Goal: Transaction & Acquisition: Purchase product/service

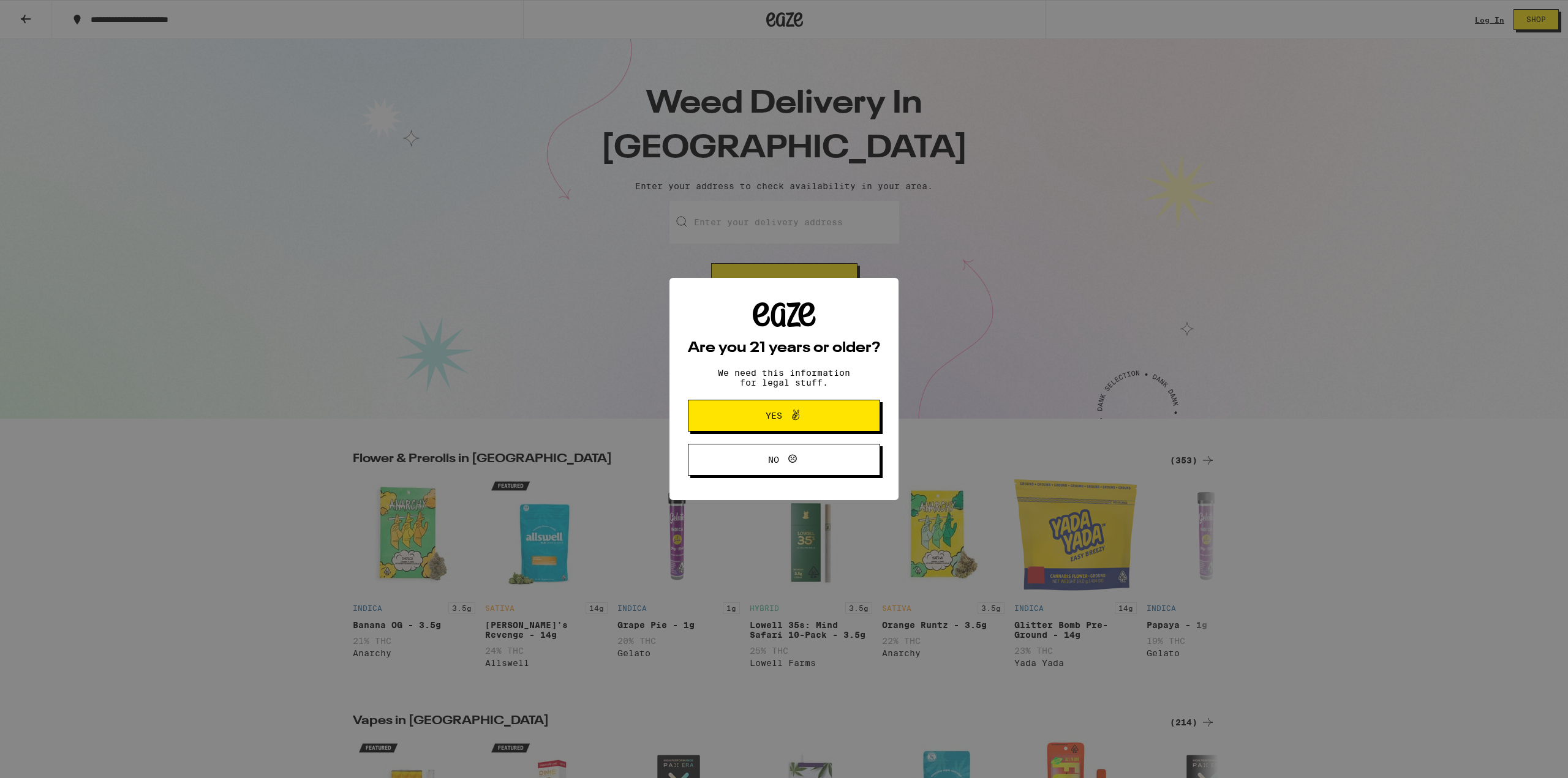
click at [794, 239] on div "Are you 21 years or older? We need this information for legal stuff. Yes No" at bounding box center [784, 389] width 1568 height 778
click at [775, 423] on span "Yes" at bounding box center [784, 415] width 93 height 16
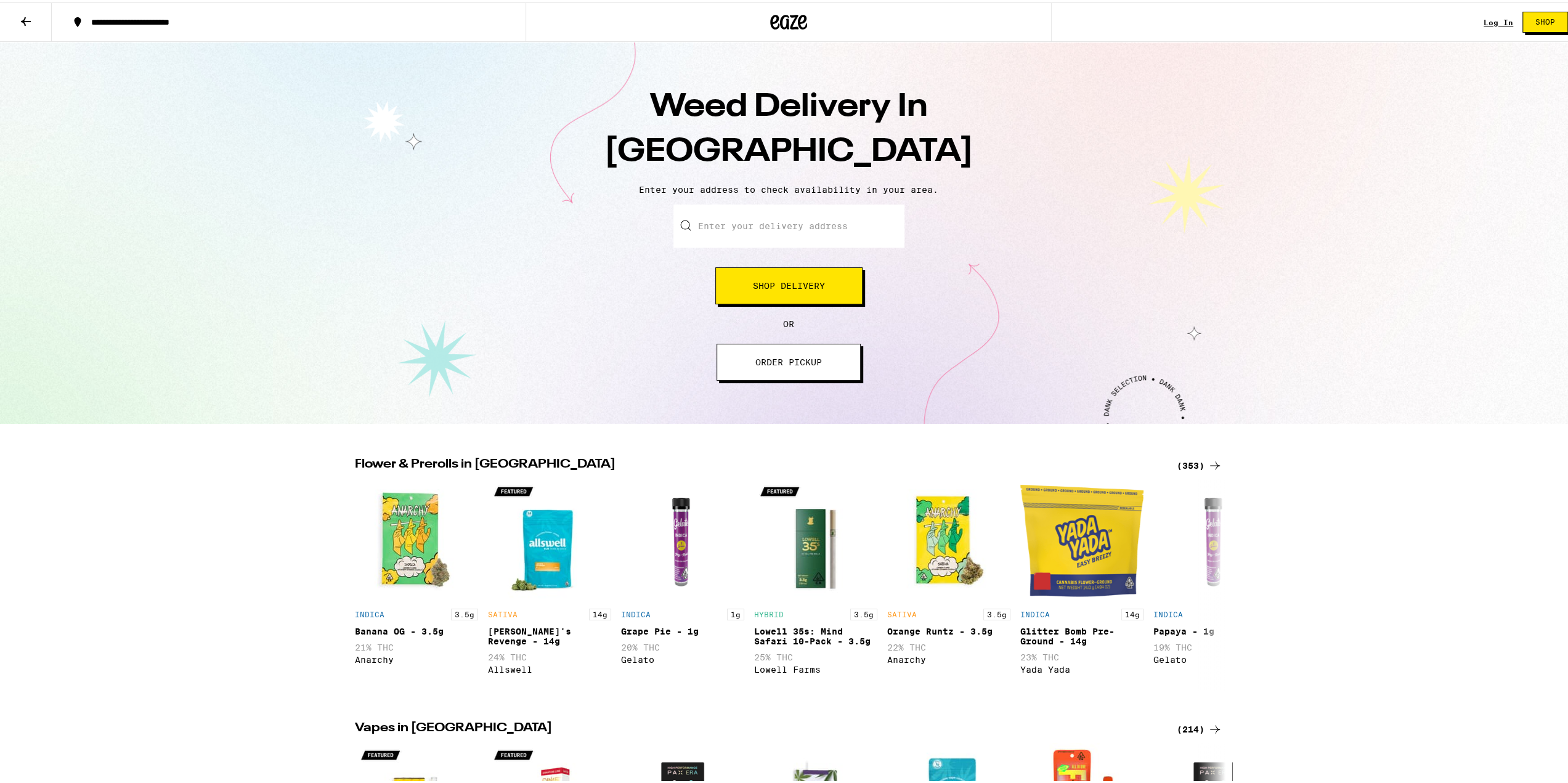
click at [755, 228] on input "Enter your delivery address" at bounding box center [789, 223] width 231 height 43
click at [780, 286] on span "Shop Delivery" at bounding box center [788, 283] width 72 height 8
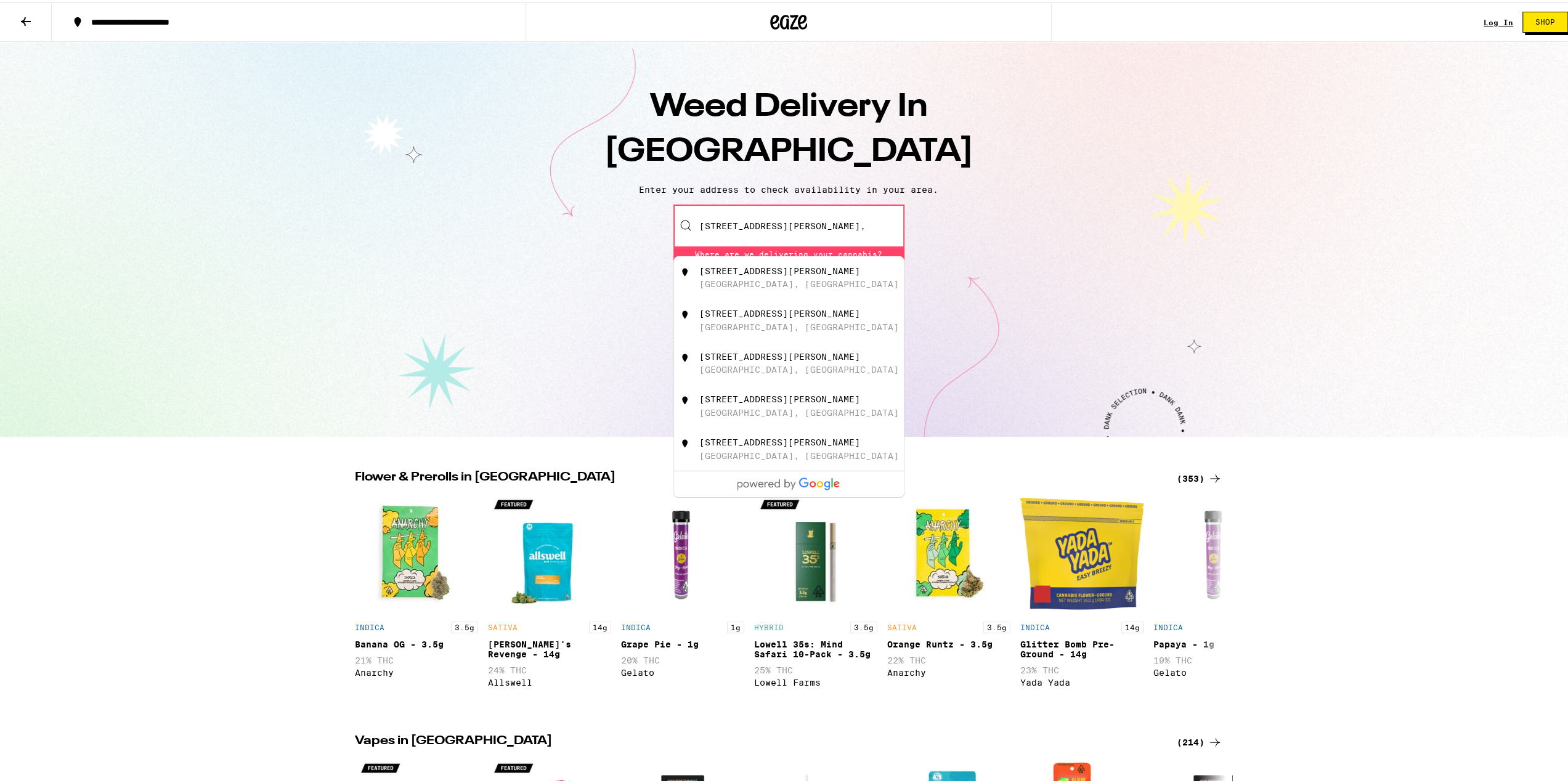
click at [759, 274] on div "[STREET_ADDRESS][PERSON_NAME]" at bounding box center [779, 268] width 161 height 10
type input "[STREET_ADDRESS][PERSON_NAME]"
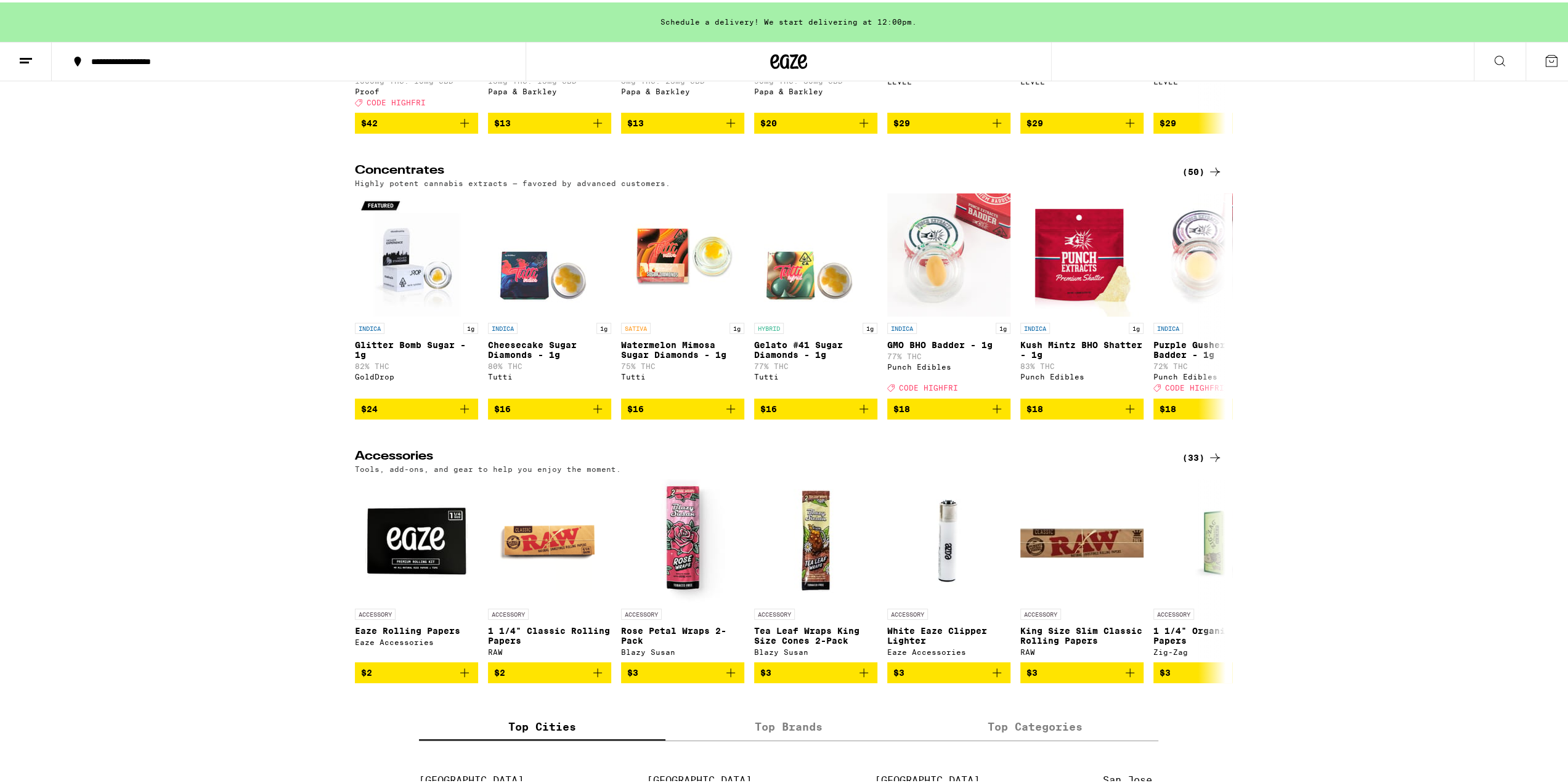
scroll to position [4560, 0]
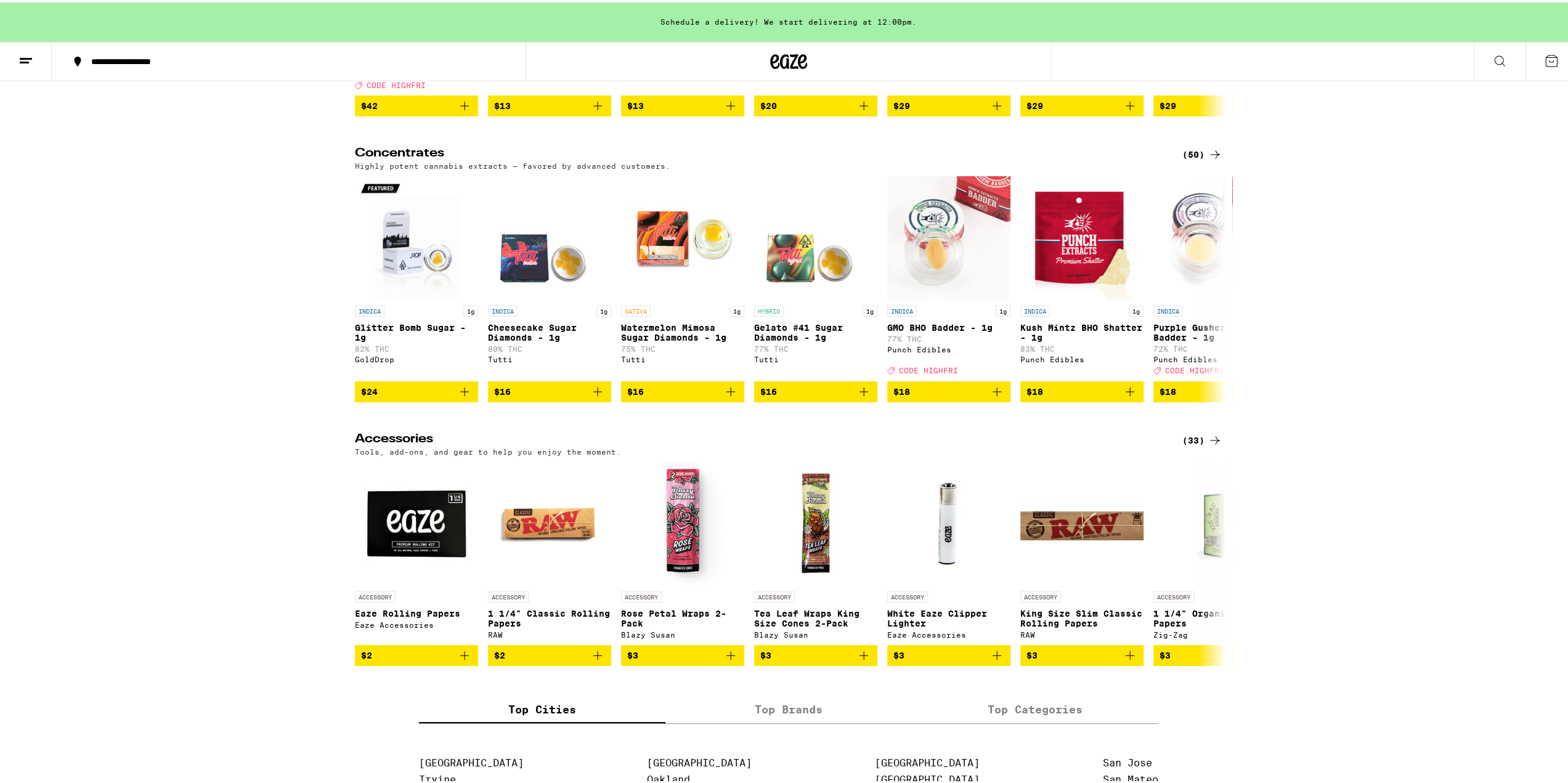
click at [1210, 156] on icon at bounding box center [1214, 152] width 10 height 8
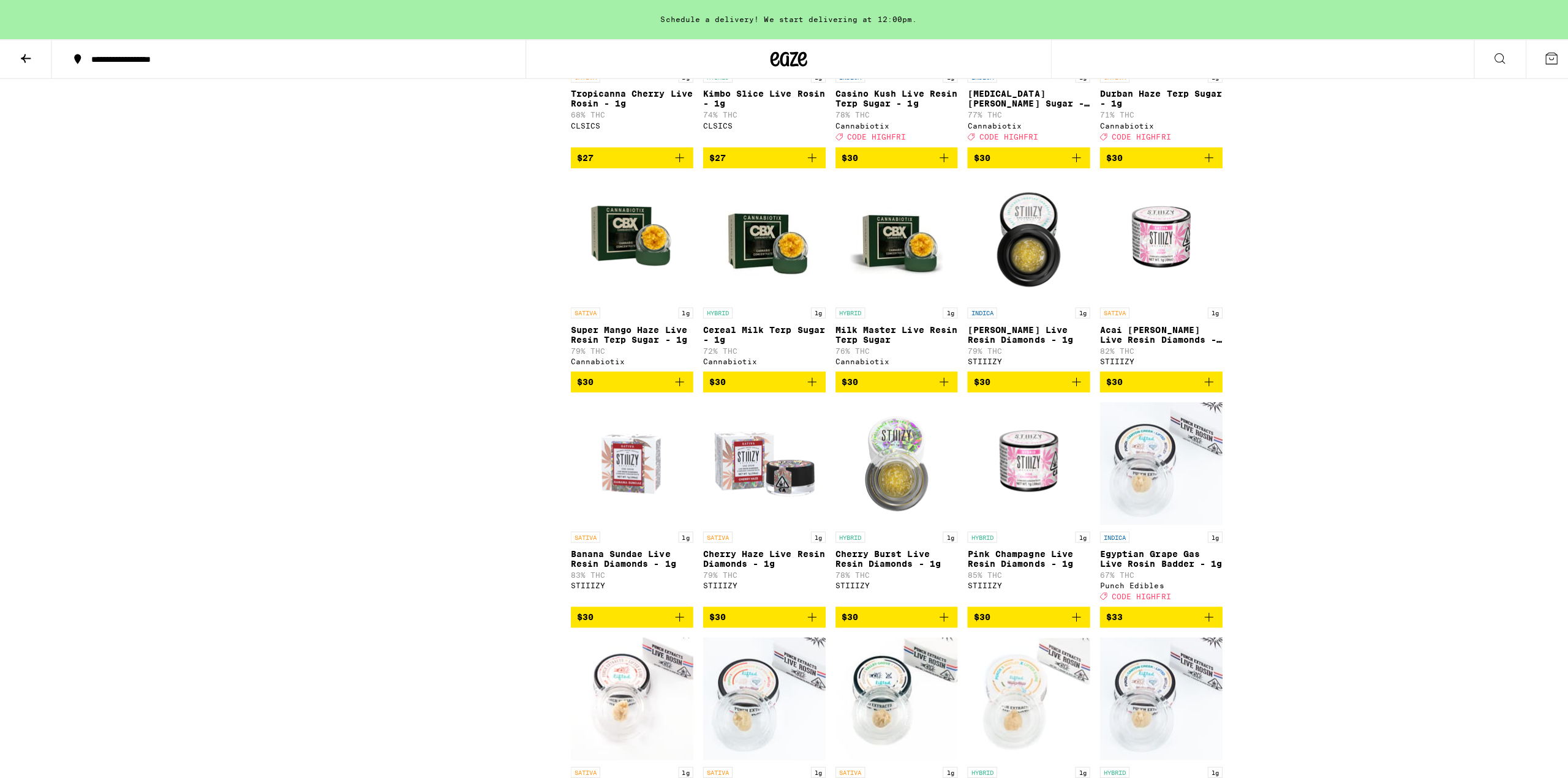
scroll to position [1592, 0]
